Goal: Task Accomplishment & Management: Use online tool/utility

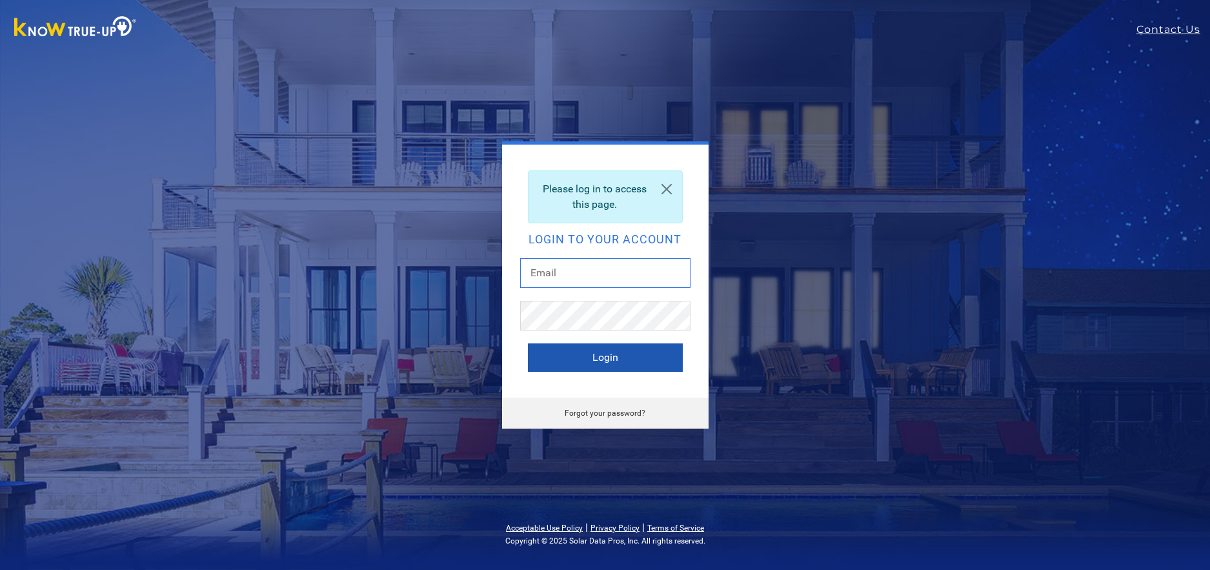
type input "[EMAIL_ADDRESS][DOMAIN_NAME]"
click at [591, 349] on button "Login" at bounding box center [605, 357] width 155 height 28
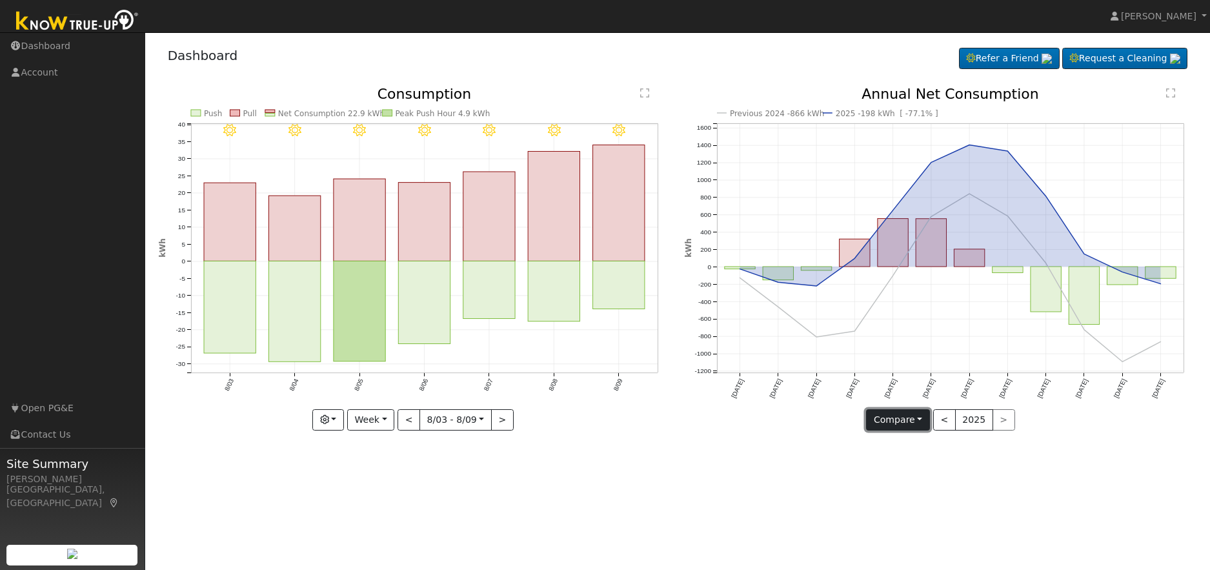
click at [920, 417] on button "Compare" at bounding box center [898, 420] width 64 height 22
click at [908, 463] on link "Current Year" at bounding box center [917, 465] width 101 height 18
